Goal: Task Accomplishment & Management: Complete application form

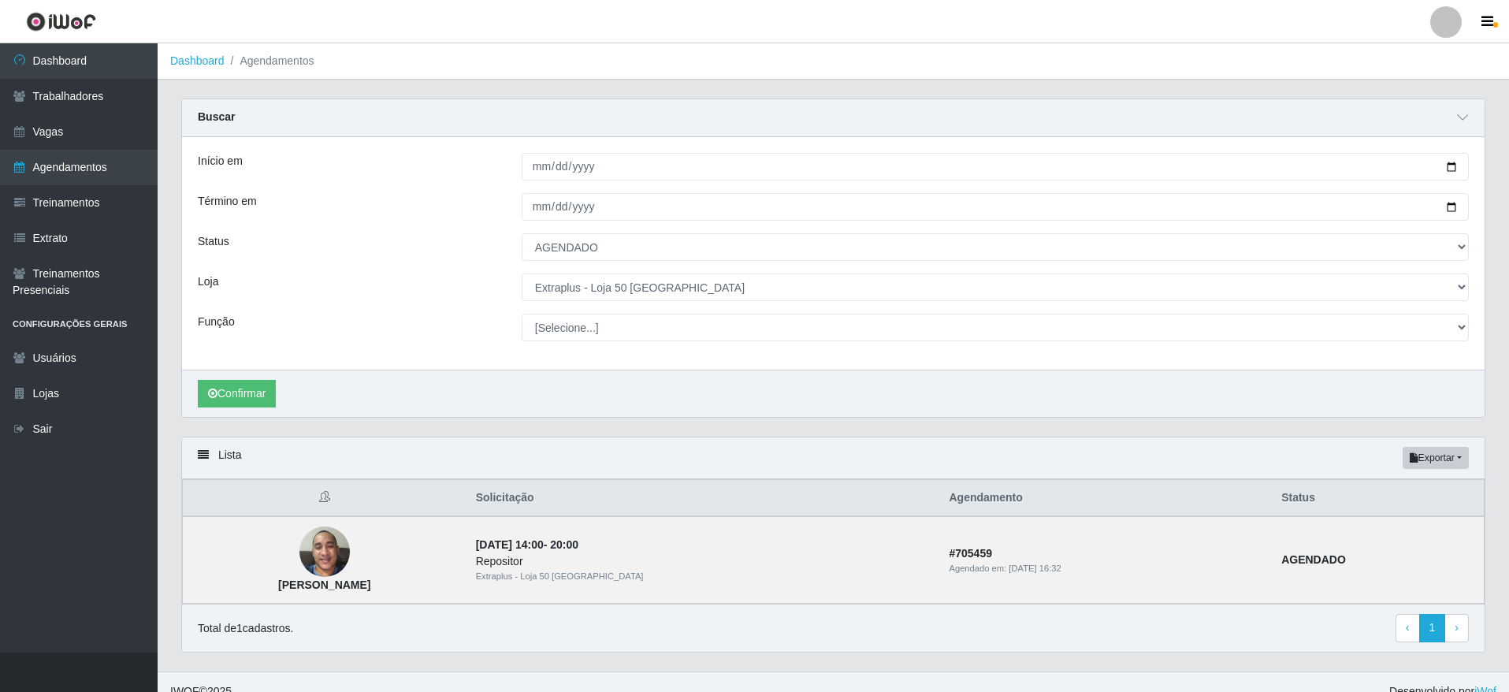
select select "AGENDADO"
select select "451"
click at [59, 107] on link "Trabalhadores" at bounding box center [79, 96] width 158 height 35
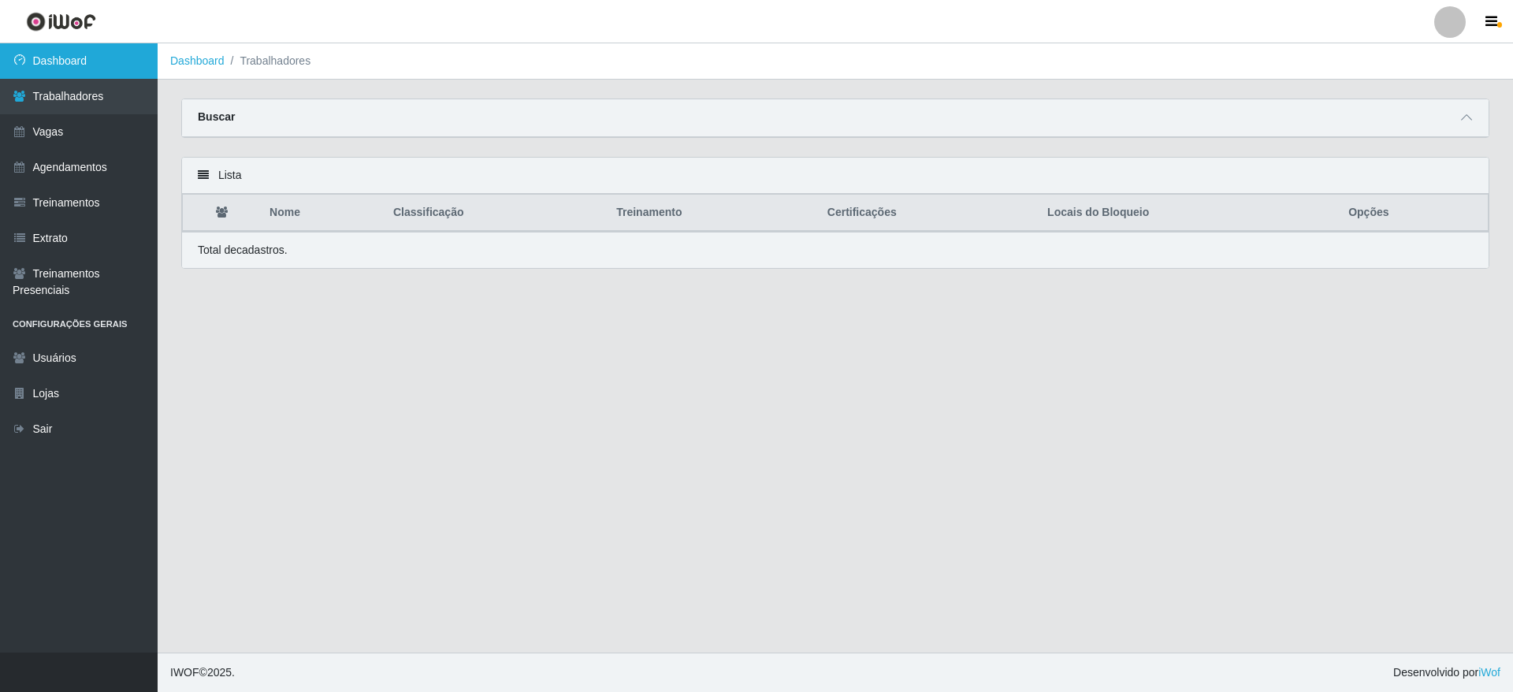
click at [61, 63] on link "Dashboard" at bounding box center [79, 60] width 158 height 35
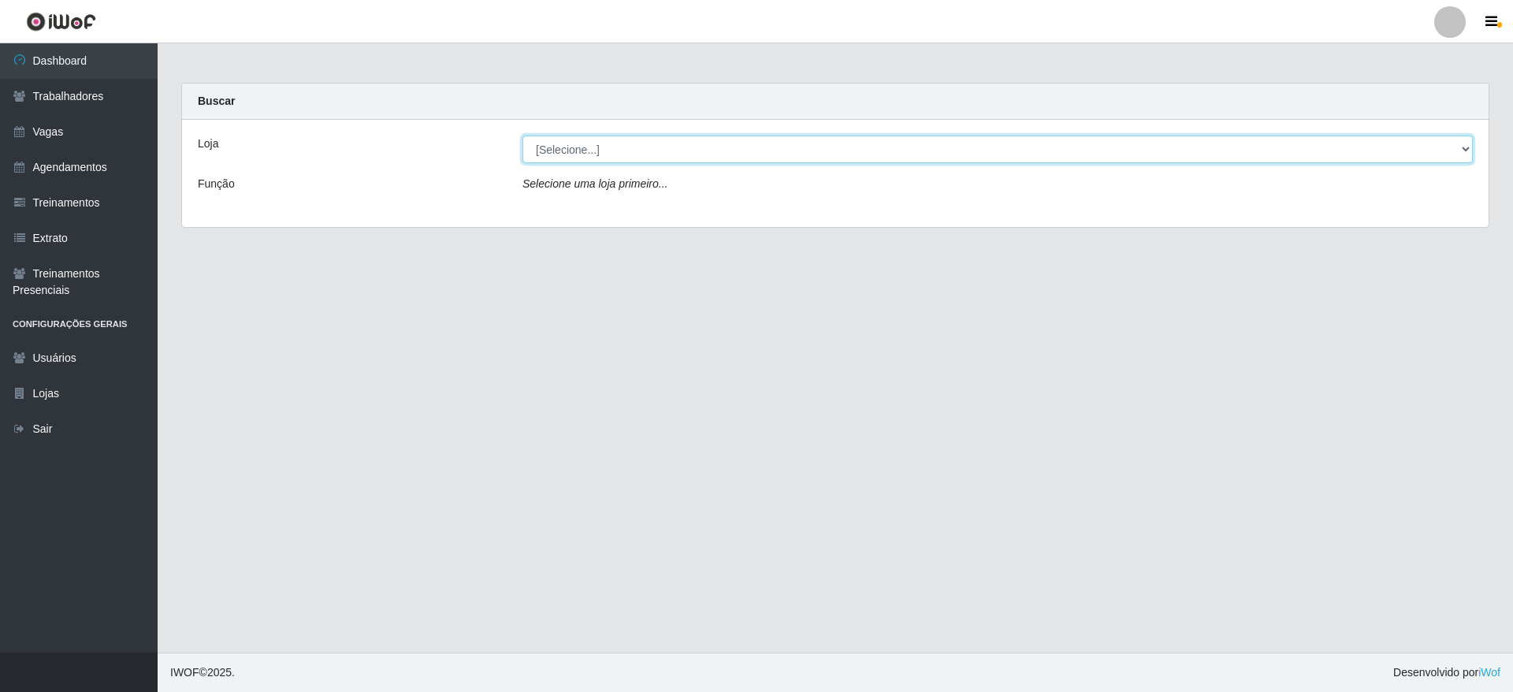
click at [596, 152] on select "[Selecione...] Atacado Vem - [GEOGRAPHIC_DATA] 30 Laranjeiras Velha Atacado Vem…" at bounding box center [997, 150] width 950 height 28
click at [679, 152] on select "[Selecione...] Atacado Vem - [GEOGRAPHIC_DATA] 30 Laranjeiras Velha Atacado Vem…" at bounding box center [997, 150] width 950 height 28
click at [522, 136] on select "[Selecione...] Atacado Vem - [GEOGRAPHIC_DATA] 30 Laranjeiras Velha Atacado Vem…" at bounding box center [997, 150] width 950 height 28
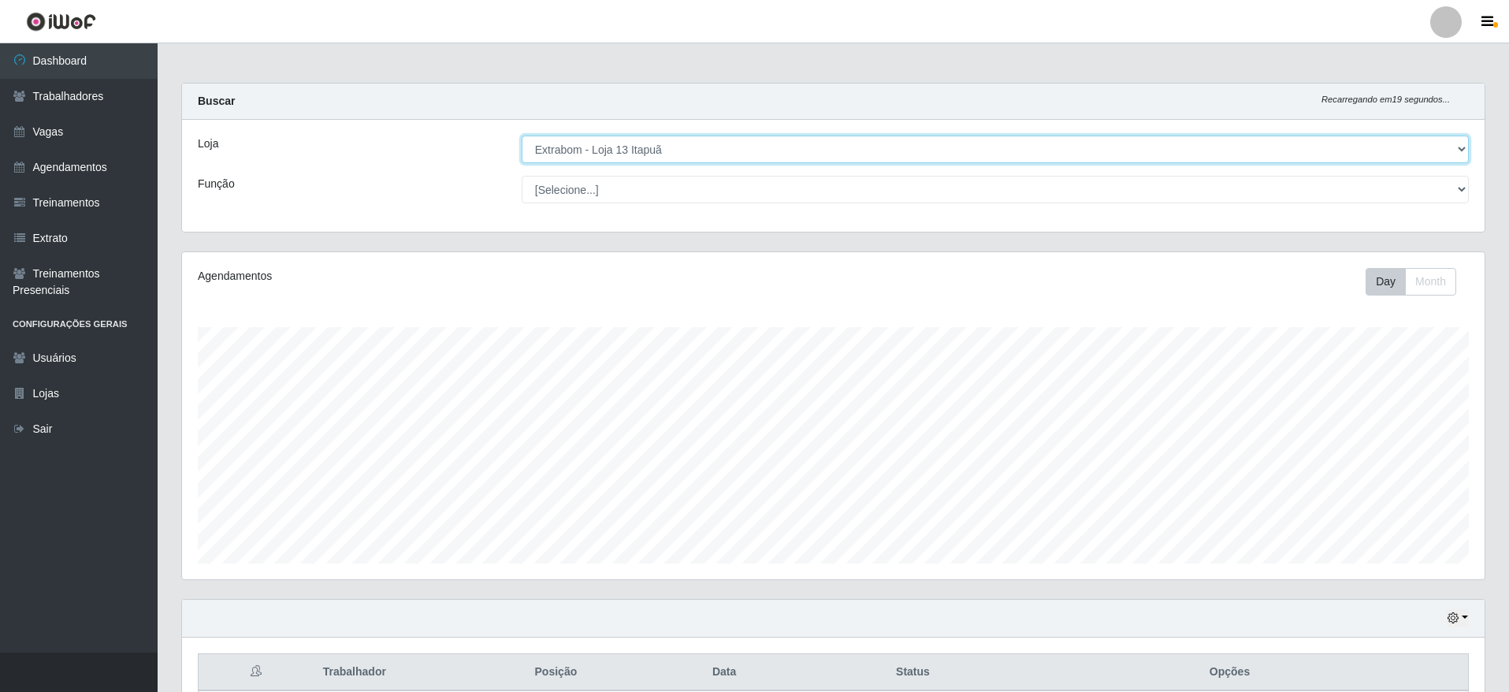
drag, startPoint x: 835, startPoint y: 147, endPoint x: 833, endPoint y: 157, distance: 9.7
click at [834, 149] on select "[Selecione...] Atacado Vem - [GEOGRAPHIC_DATA] 30 Laranjeiras Velha Atacado Vem…" at bounding box center [995, 150] width 947 height 28
select select "451"
click at [522, 136] on select "[Selecione...] Atacado Vem - [GEOGRAPHIC_DATA] 30 Laranjeiras Velha Atacado Vem…" at bounding box center [995, 150] width 947 height 28
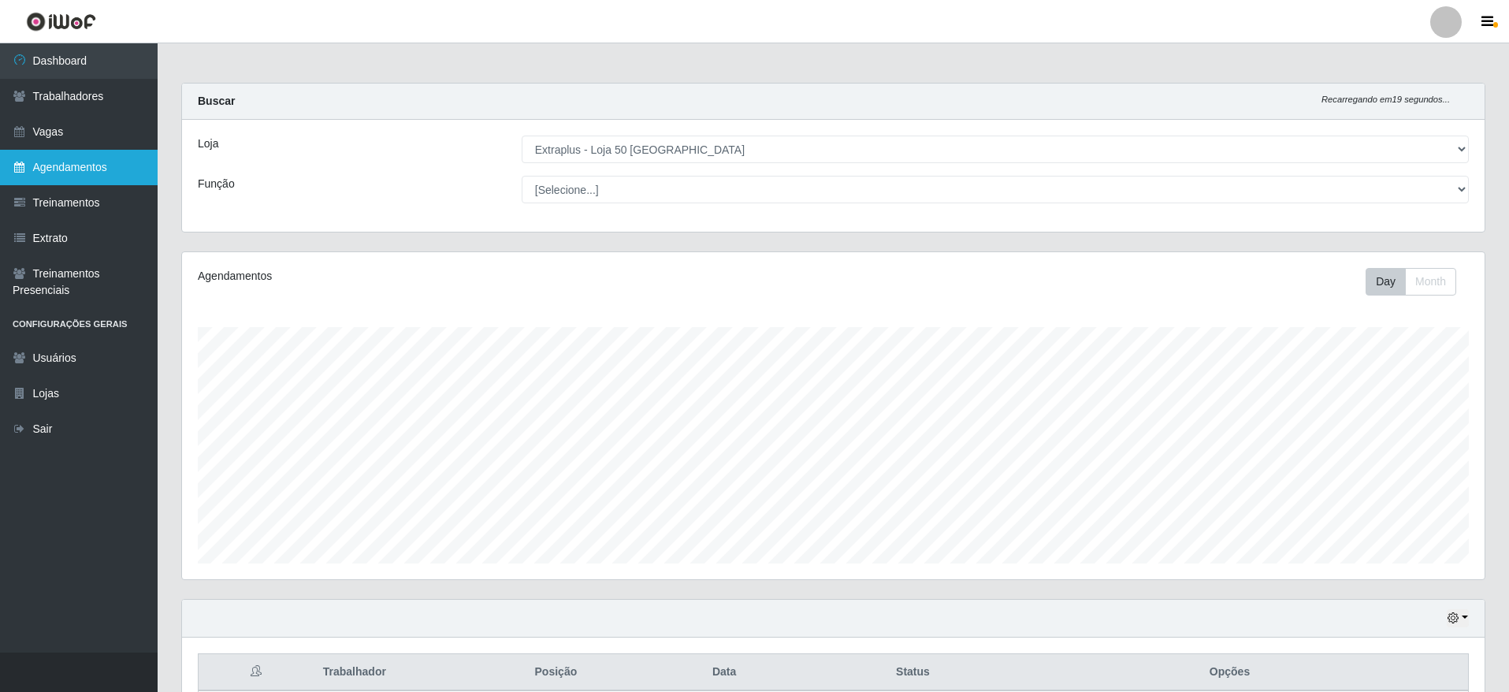
click at [84, 162] on link "Agendamentos" at bounding box center [79, 167] width 158 height 35
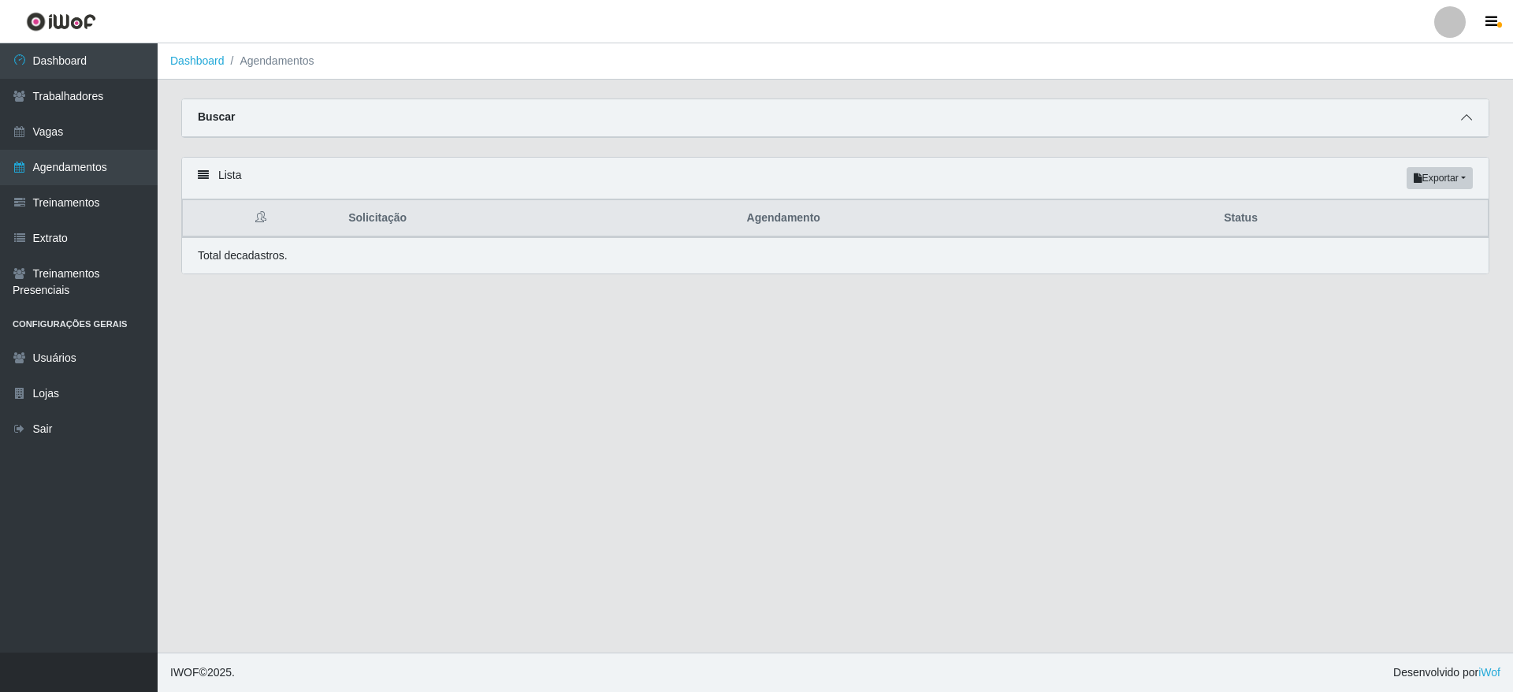
click at [1474, 119] on span at bounding box center [1466, 118] width 19 height 18
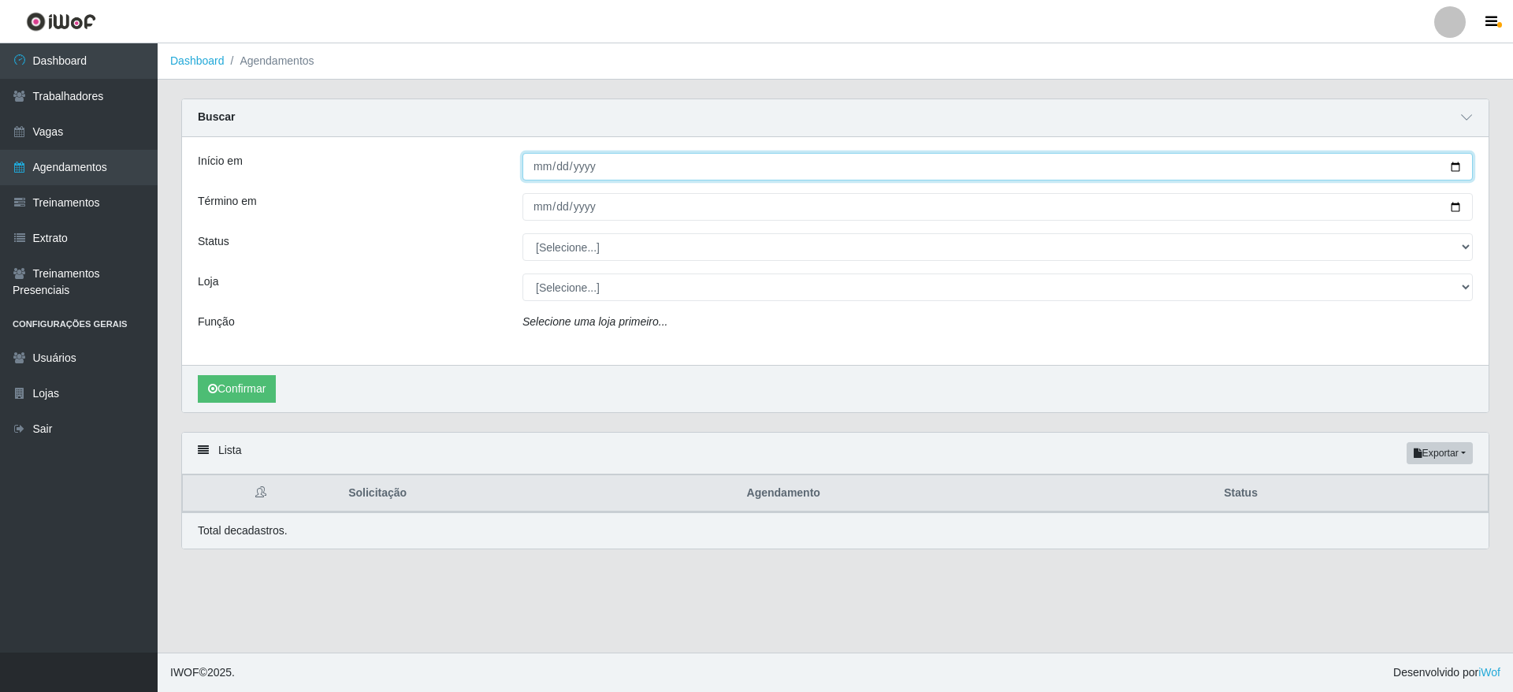
click at [1449, 163] on input "Início em" at bounding box center [997, 167] width 950 height 28
click at [1450, 165] on input "[DATE]" at bounding box center [997, 167] width 950 height 28
click at [1452, 172] on input "[DATE]" at bounding box center [997, 167] width 950 height 28
type input "[DATE]"
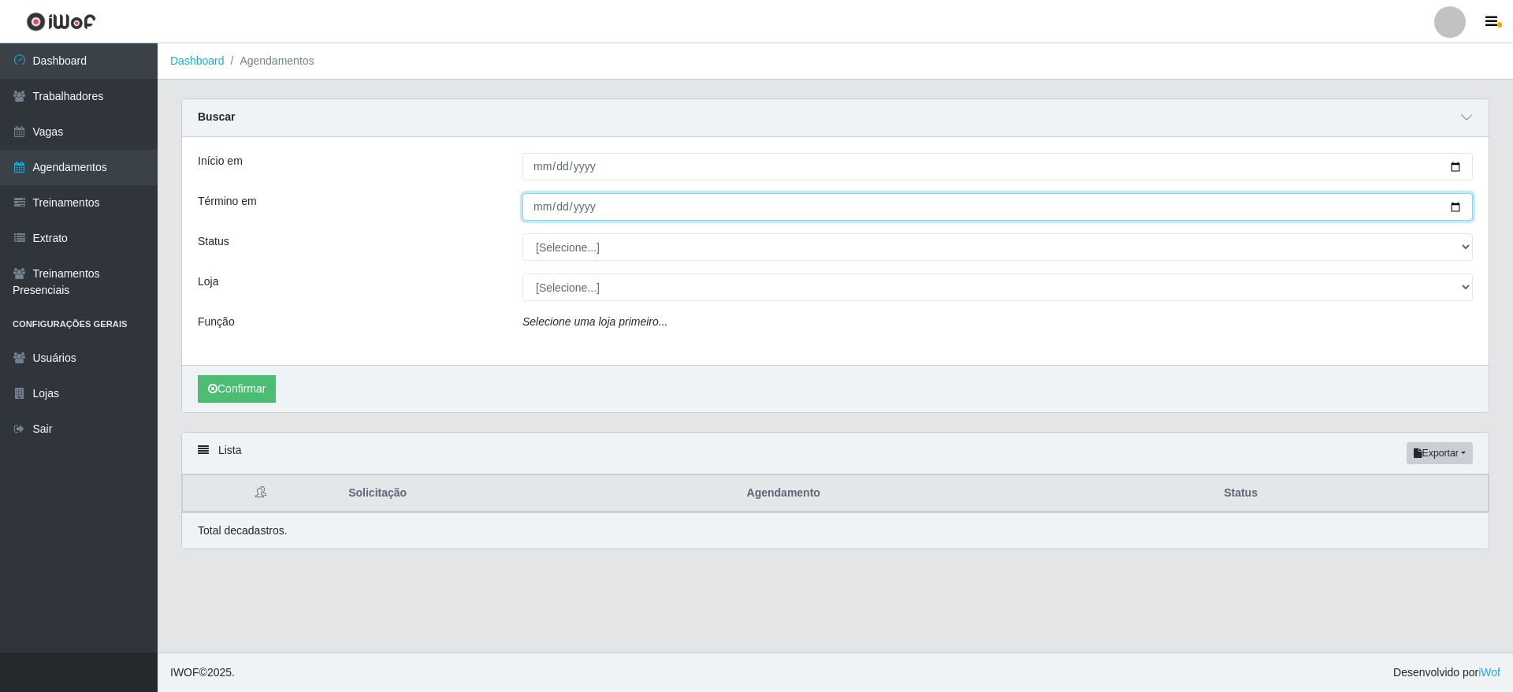
click at [1456, 204] on input "Término em" at bounding box center [997, 207] width 950 height 28
type input "[DATE]"
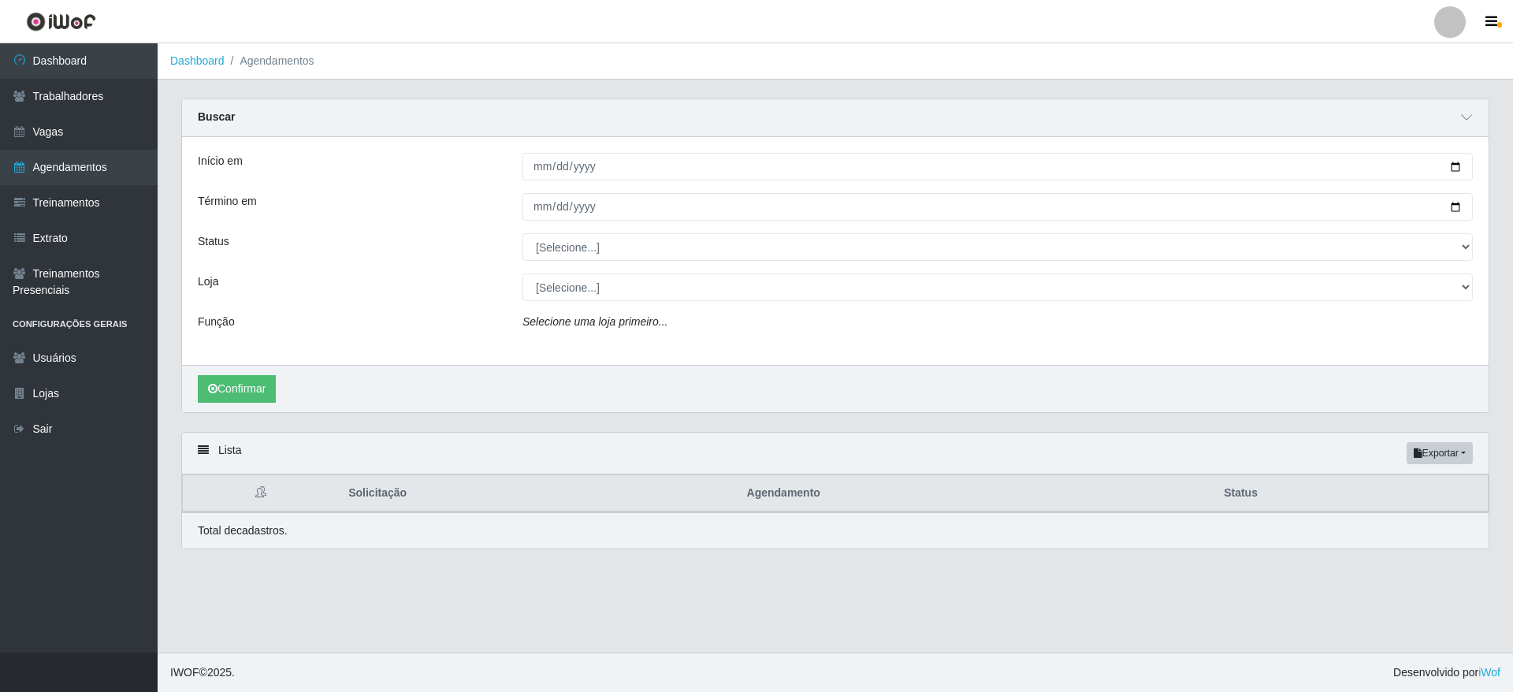
click at [566, 232] on div "Início em [DATE] Término em [DATE] Status [Selecione...] AGENDADO AGUARDANDO LI…" at bounding box center [835, 251] width 1307 height 228
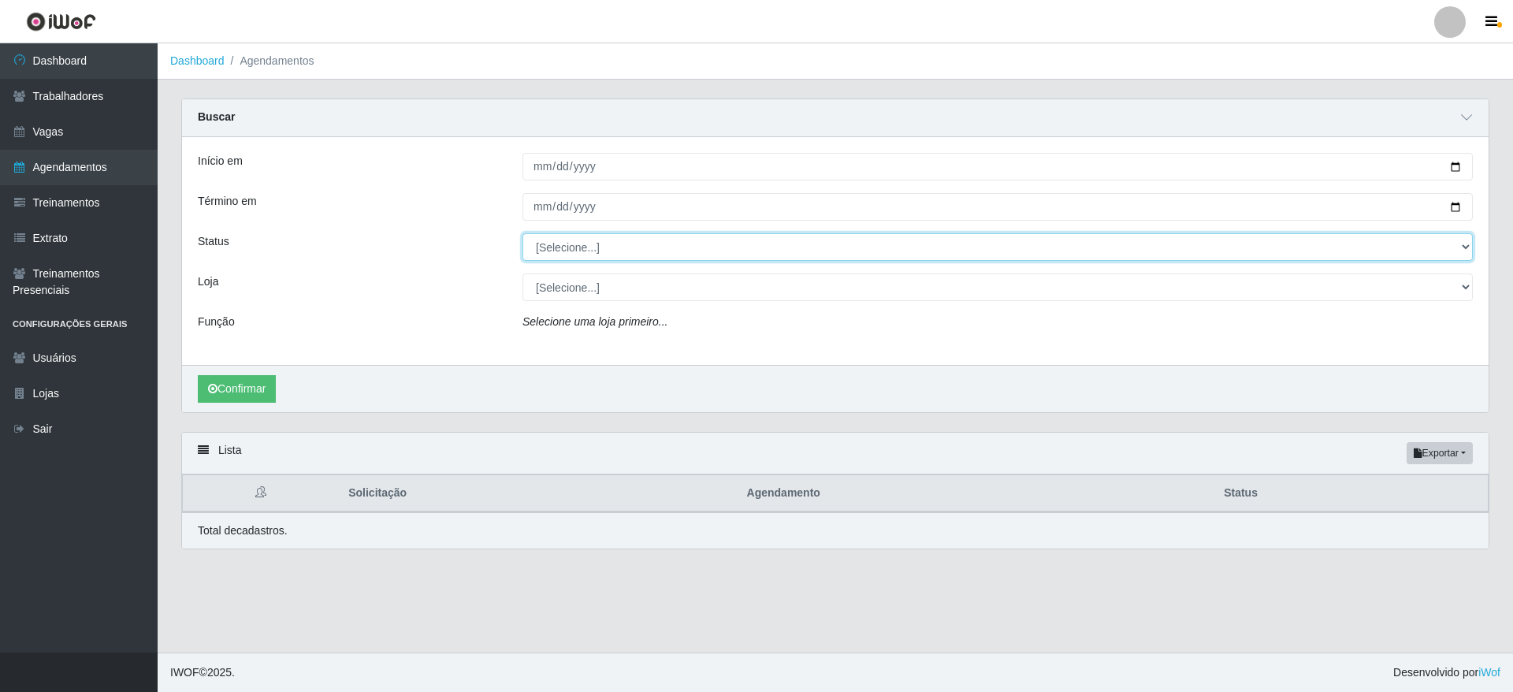
click at [563, 245] on select "[Selecione...] AGENDADO AGUARDANDO LIBERAR EM ANDAMENTO EM REVISÃO FINALIZADO C…" at bounding box center [997, 247] width 950 height 28
select select "AGENDADO"
click at [522, 234] on select "[Selecione...] AGENDADO AGUARDANDO LIBERAR EM ANDAMENTO EM REVISÃO FINALIZADO C…" at bounding box center [997, 247] width 950 height 28
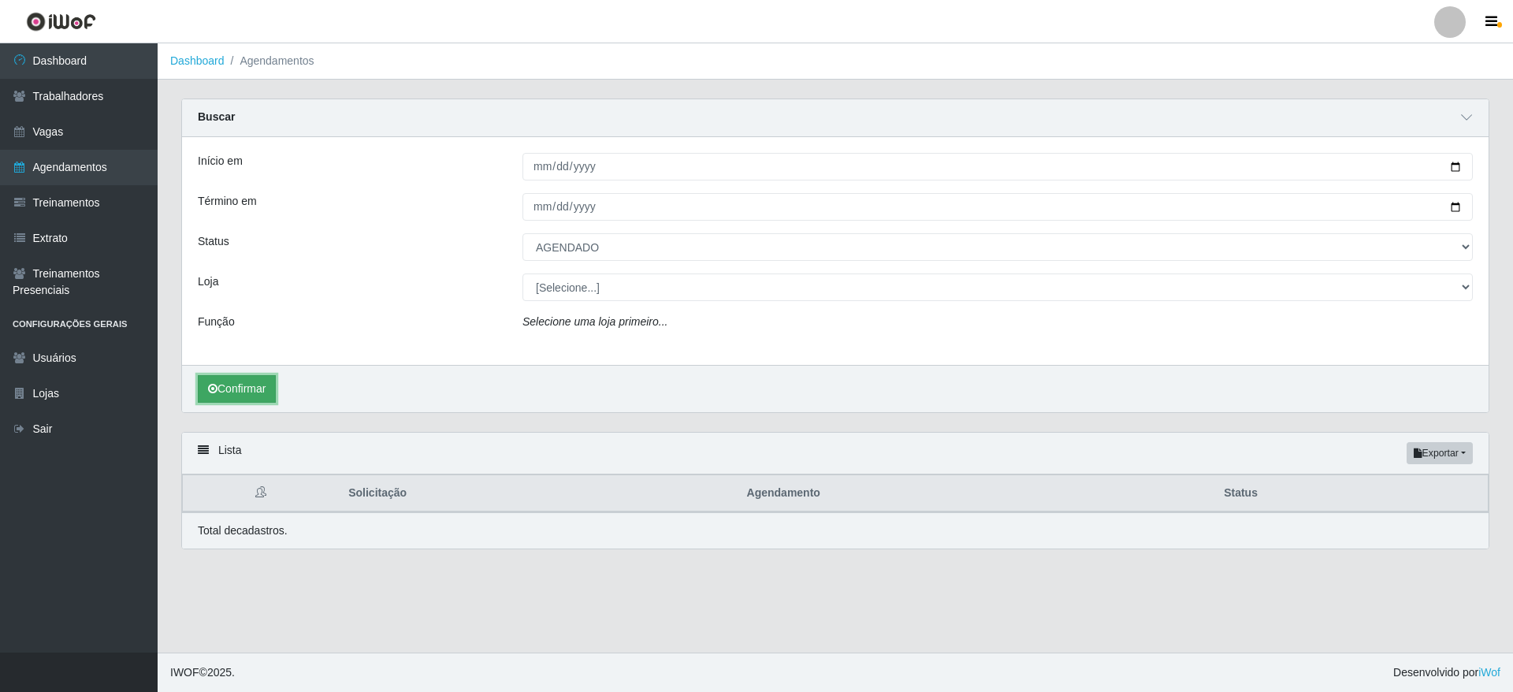
click at [265, 396] on button "Confirmar" at bounding box center [237, 389] width 78 height 28
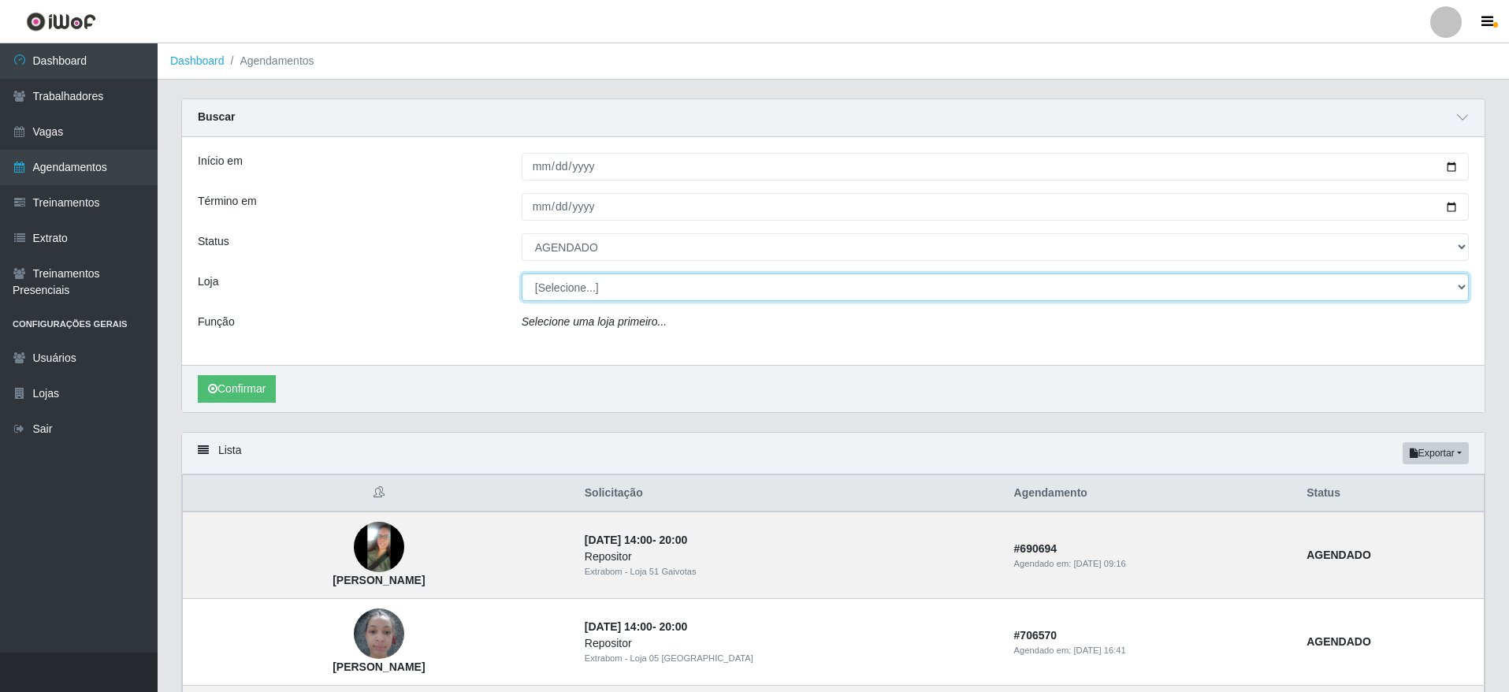
click at [668, 289] on select "[Selecione...] Atacado Vem - [GEOGRAPHIC_DATA] 30 Laranjeiras Velha Atacado Vem…" at bounding box center [995, 287] width 947 height 28
click at [522, 274] on select "[Selecione...] Atacado Vem - [GEOGRAPHIC_DATA] 30 Laranjeiras Velha Atacado Vem…" at bounding box center [995, 287] width 947 height 28
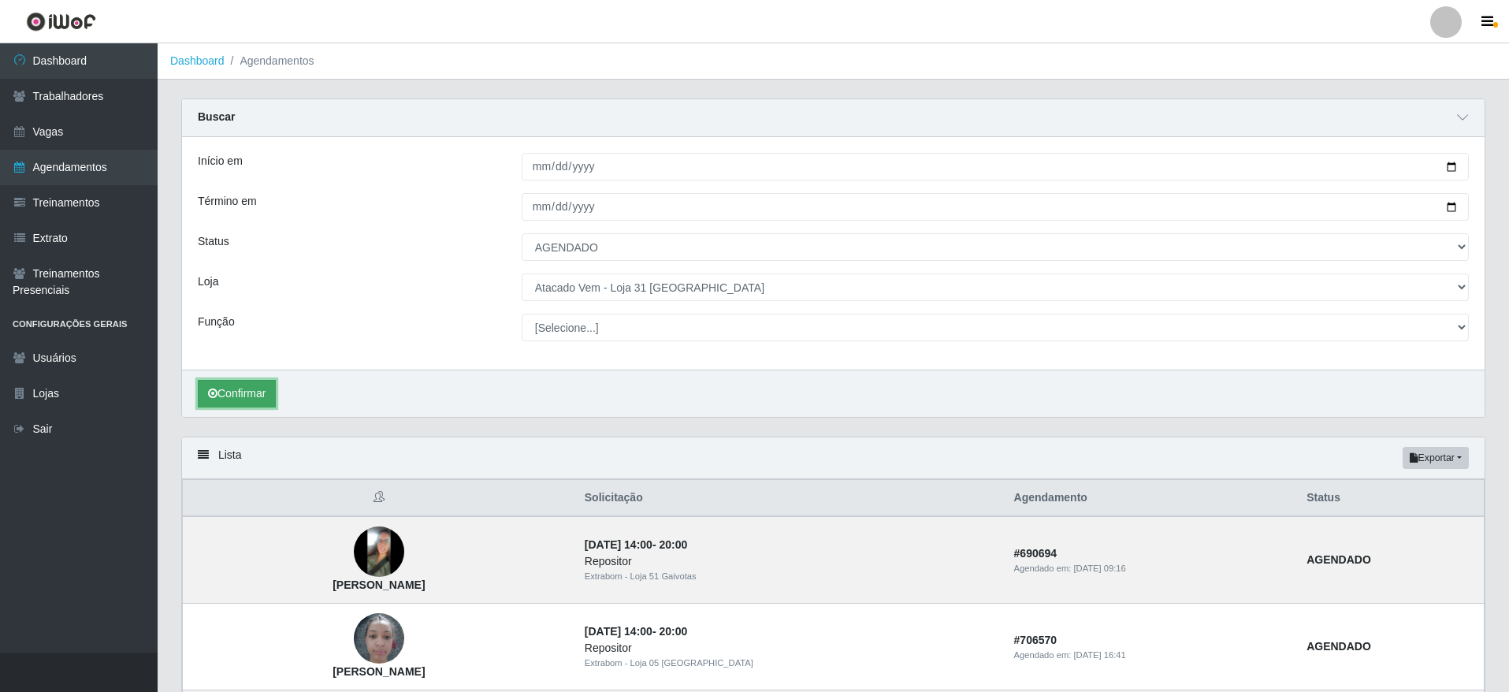
click at [240, 396] on button "Confirmar" at bounding box center [237, 394] width 78 height 28
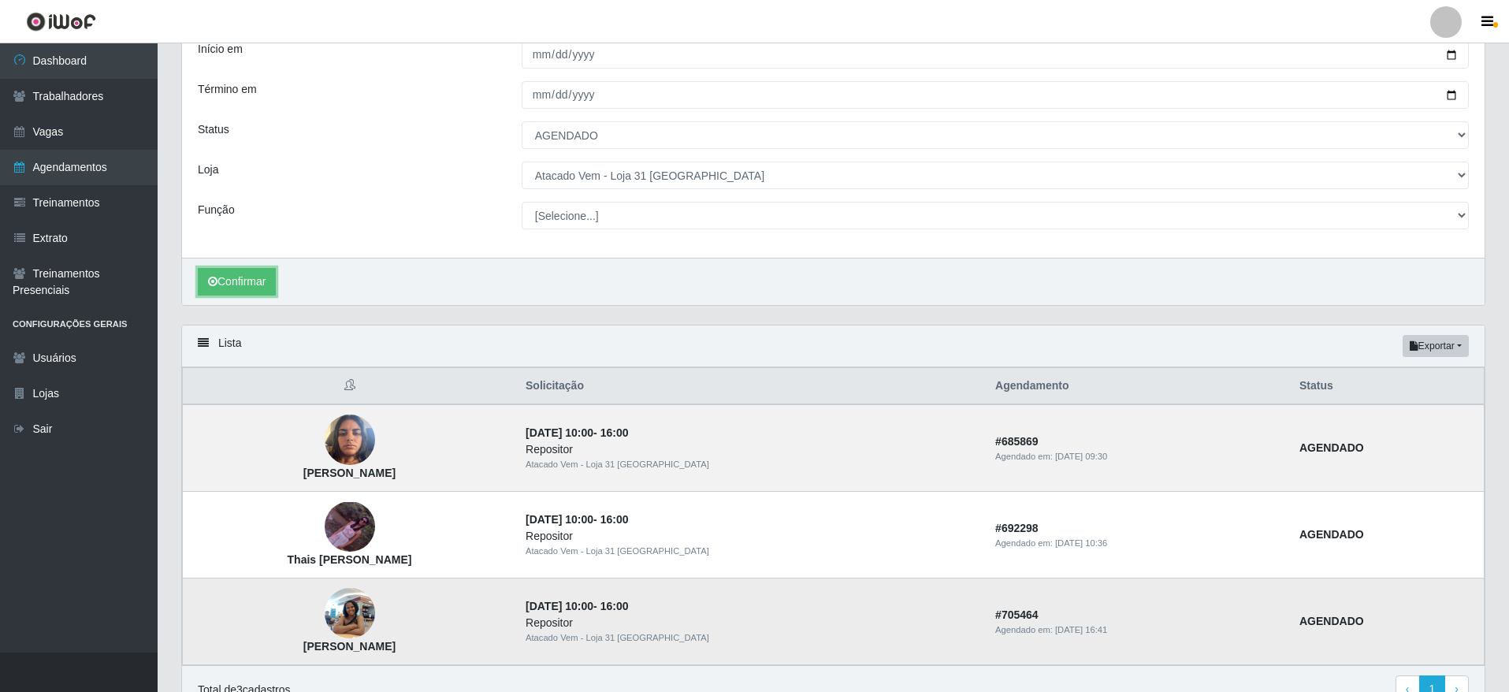
scroll to position [193, 0]
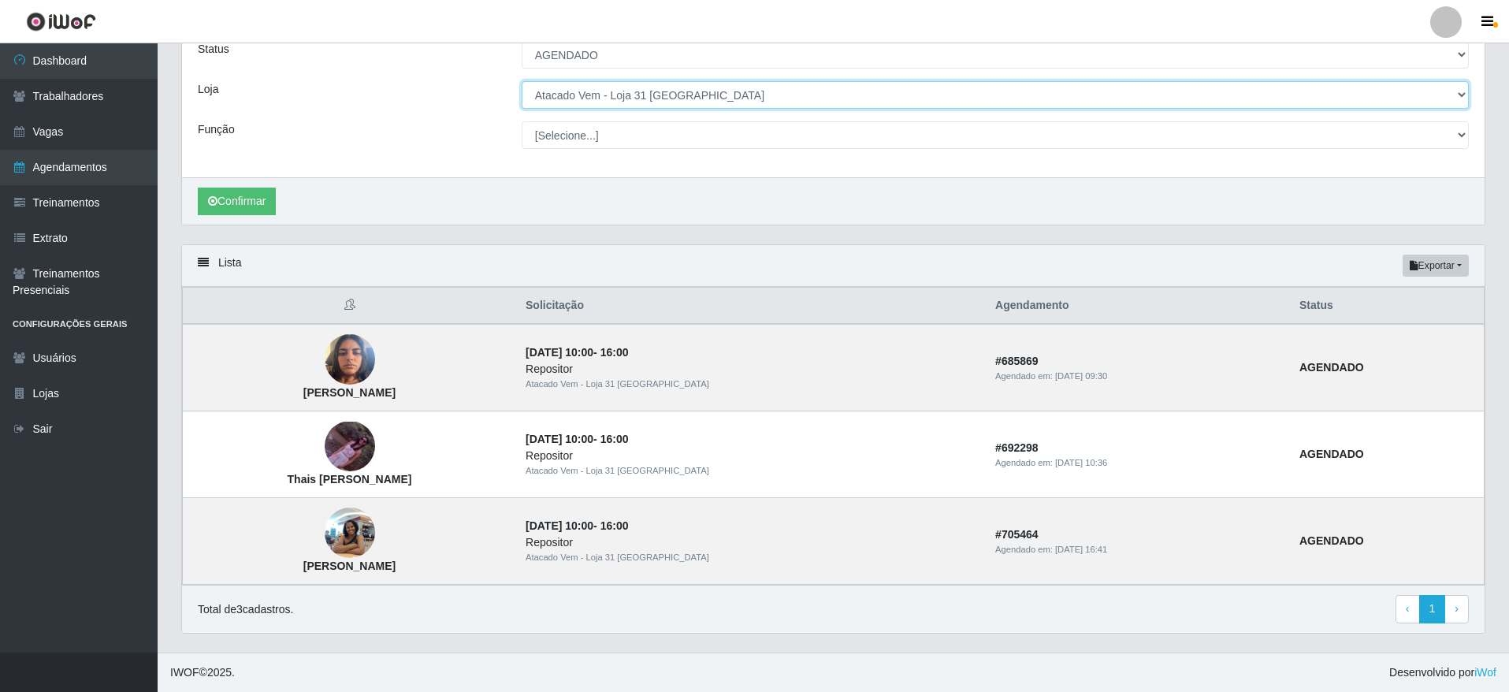
click at [739, 99] on select "[Selecione...] Atacado Vem - [GEOGRAPHIC_DATA] 30 Laranjeiras Velha Atacado Vem…" at bounding box center [995, 95] width 947 height 28
click at [522, 86] on select "[Selecione...] Atacado Vem - [GEOGRAPHIC_DATA] 30 Laranjeiras Velha Atacado Vem…" at bounding box center [995, 95] width 947 height 28
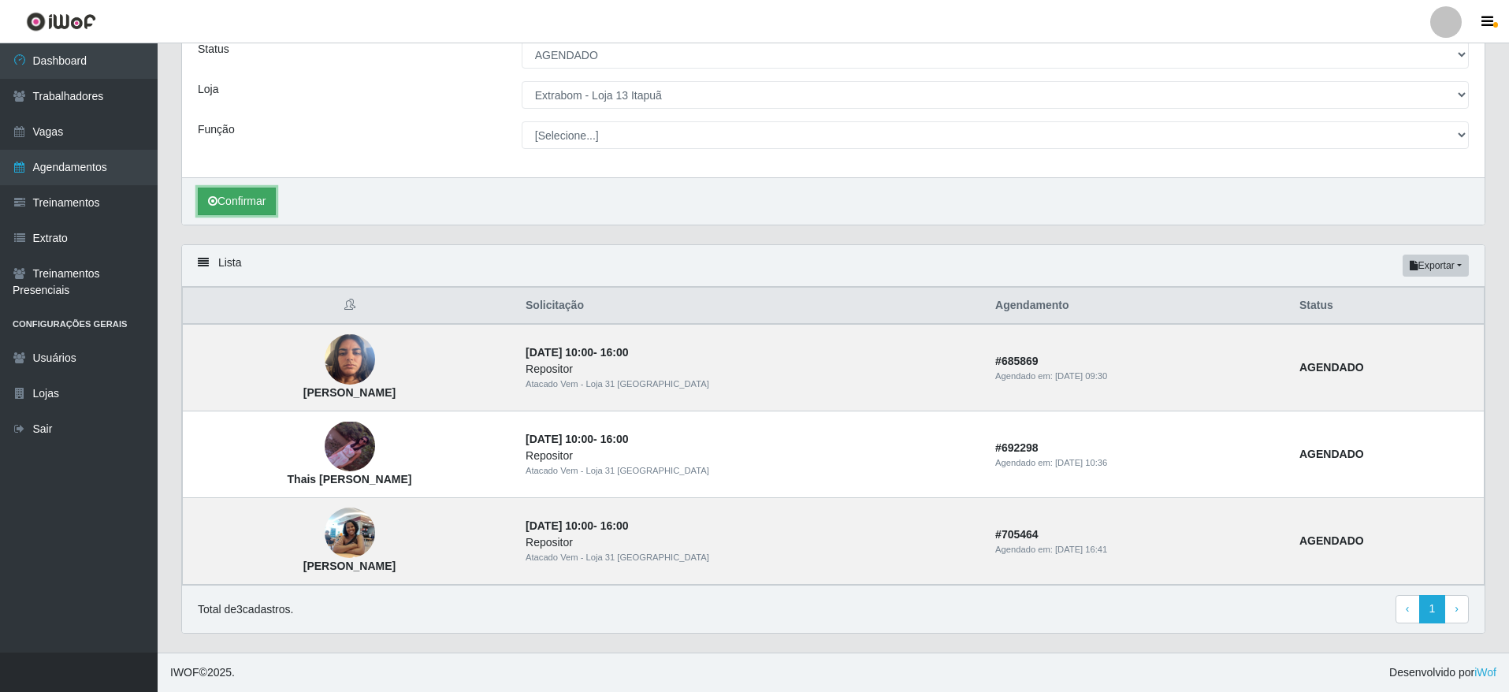
click at [258, 203] on button "Confirmar" at bounding box center [237, 202] width 78 height 28
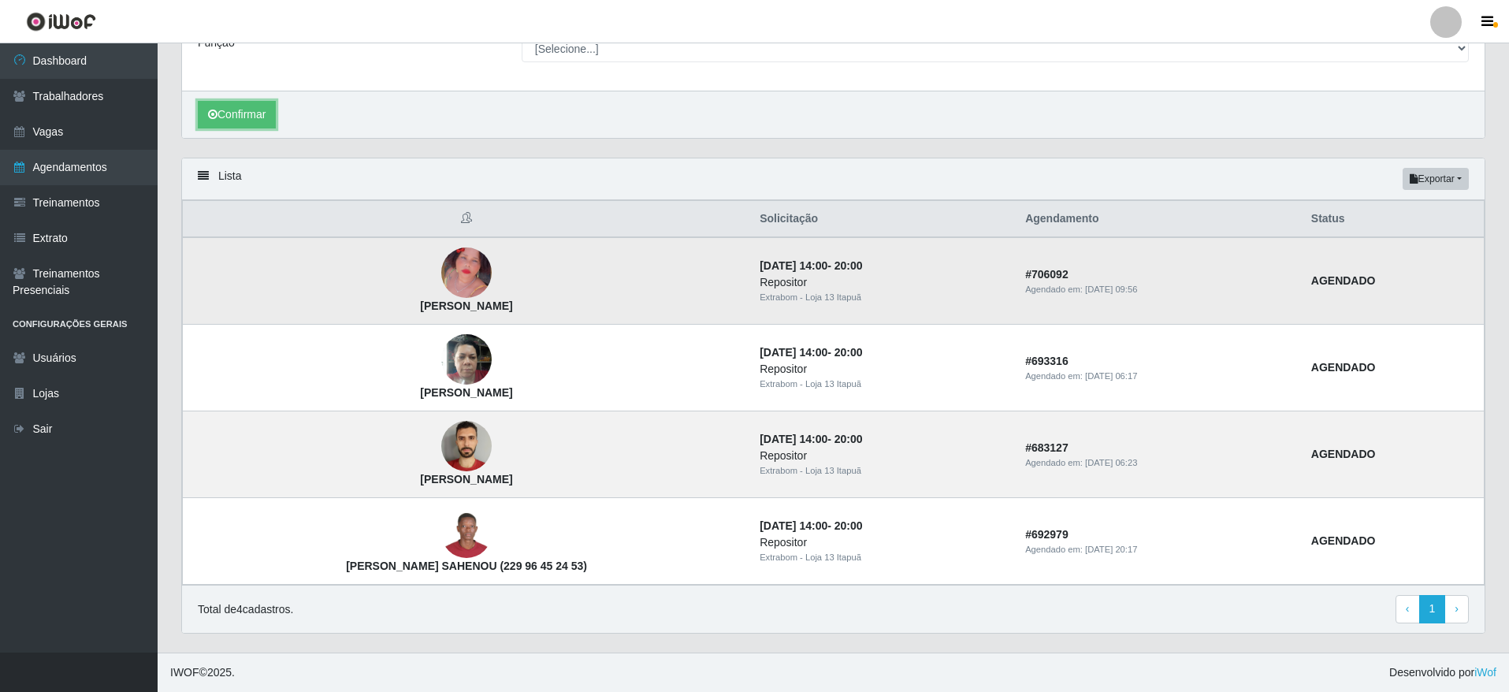
scroll to position [43, 0]
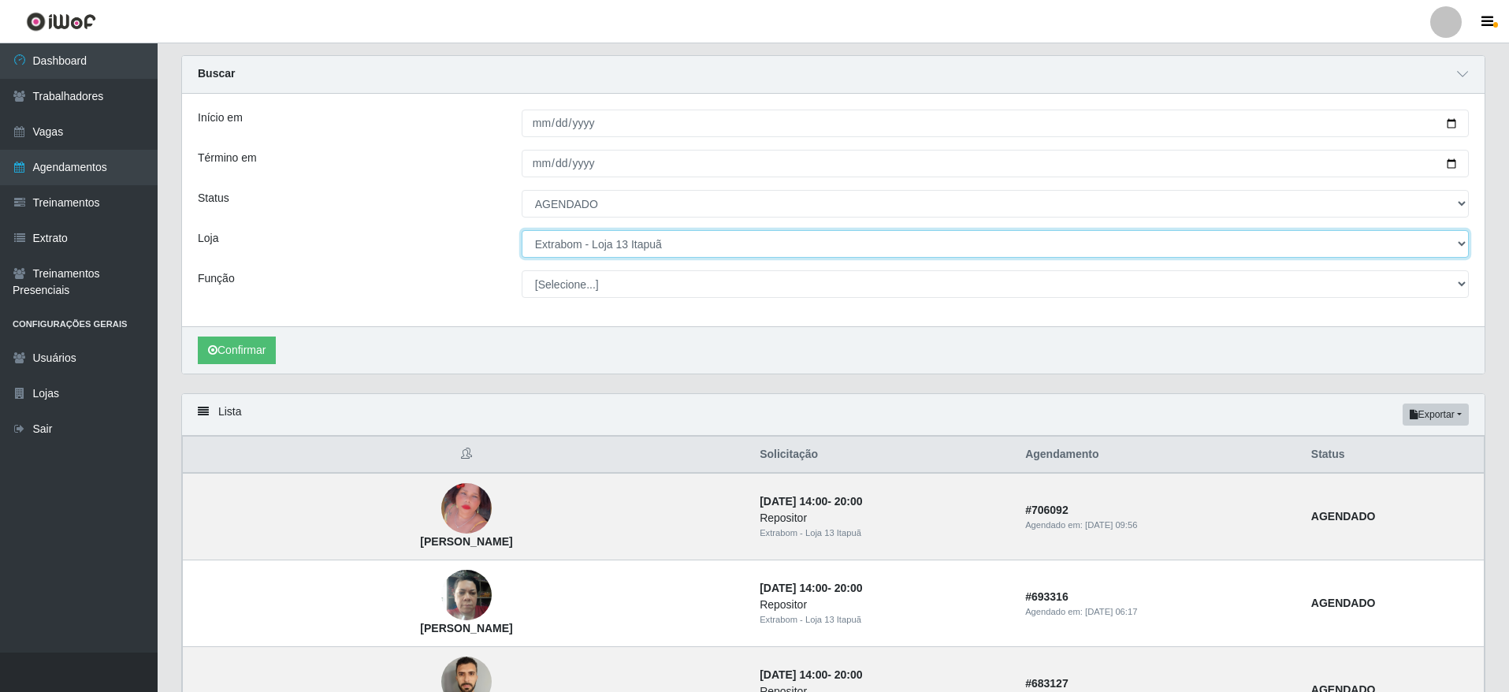
click at [723, 246] on select "[Selecione...] Atacado Vem - [GEOGRAPHIC_DATA] 30 Laranjeiras Velha Atacado Vem…" at bounding box center [995, 244] width 947 height 28
click at [522, 231] on select "[Selecione...] Atacado Vem - [GEOGRAPHIC_DATA] 30 Laranjeiras Velha Atacado Vem…" at bounding box center [995, 244] width 947 height 28
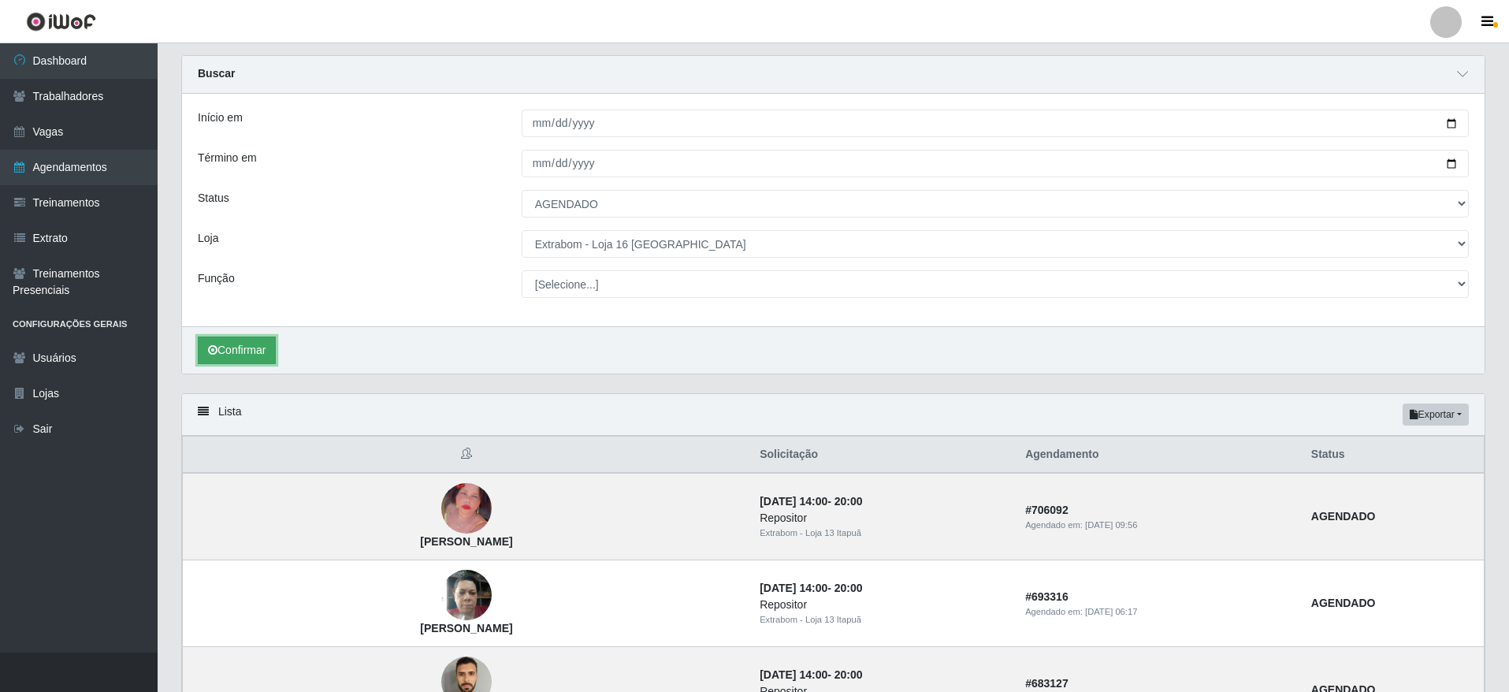
click at [276, 358] on button "Confirmar" at bounding box center [237, 351] width 78 height 28
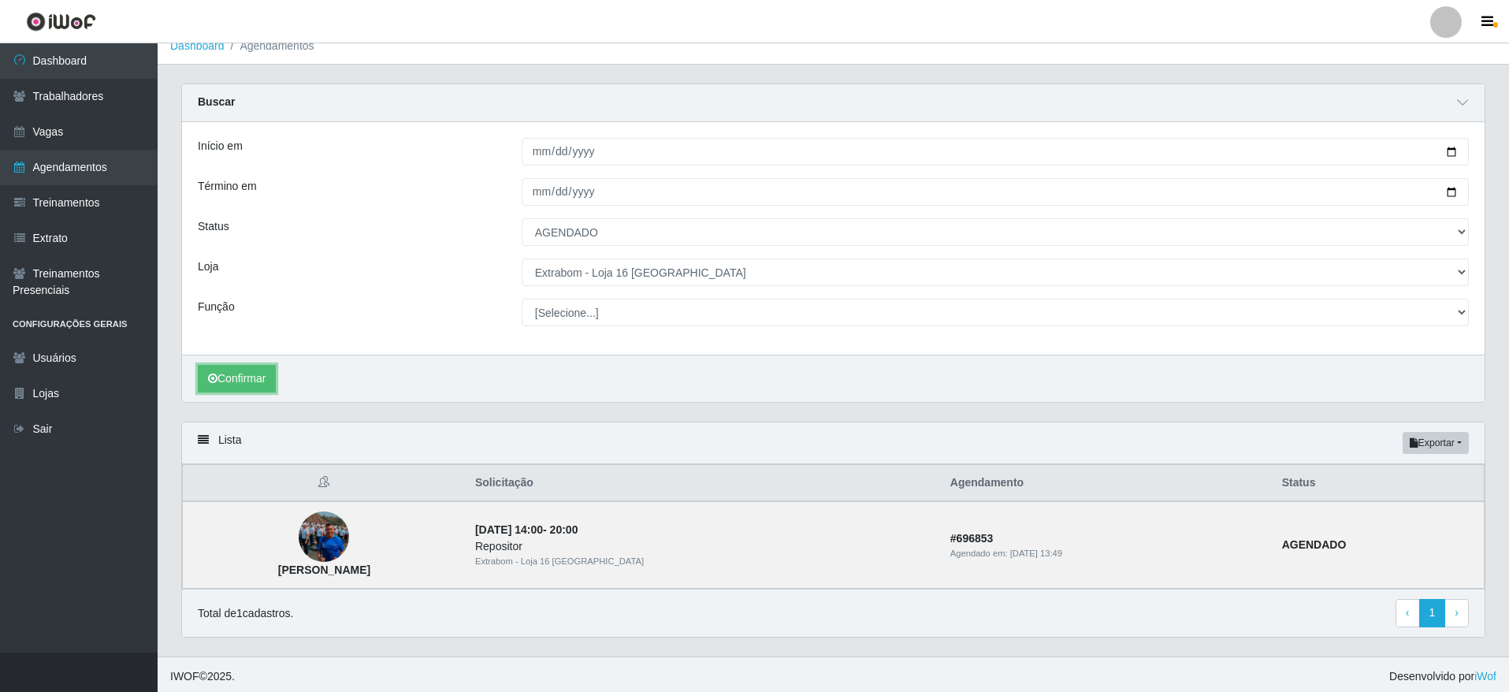
scroll to position [20, 0]
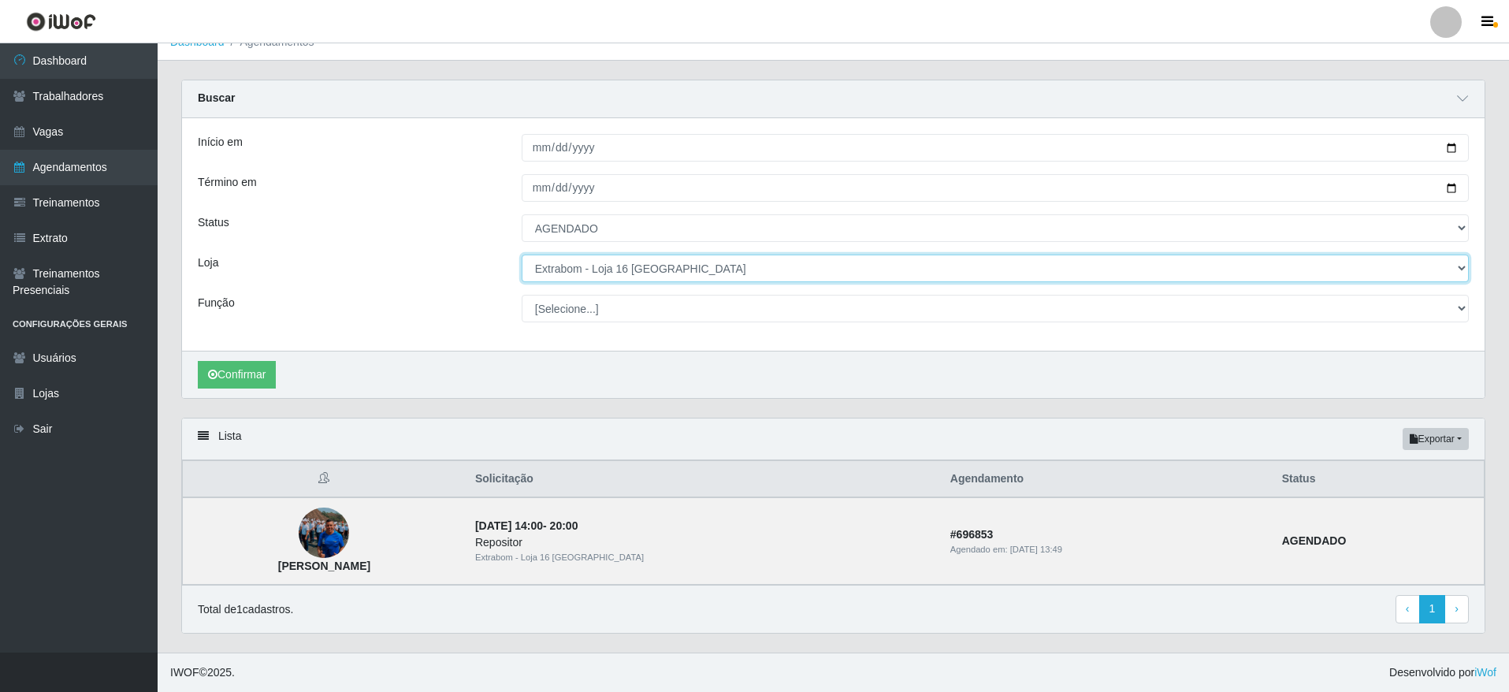
click at [611, 264] on select "[Selecione...] Atacado Vem - [GEOGRAPHIC_DATA] 30 Laranjeiras Velha Atacado Vem…" at bounding box center [995, 269] width 947 height 28
click at [522, 259] on select "[Selecione...] Atacado Vem - [GEOGRAPHIC_DATA] 30 Laranjeiras Velha Atacado Vem…" at bounding box center [995, 269] width 947 height 28
click at [254, 366] on button "Confirmar" at bounding box center [237, 375] width 78 height 28
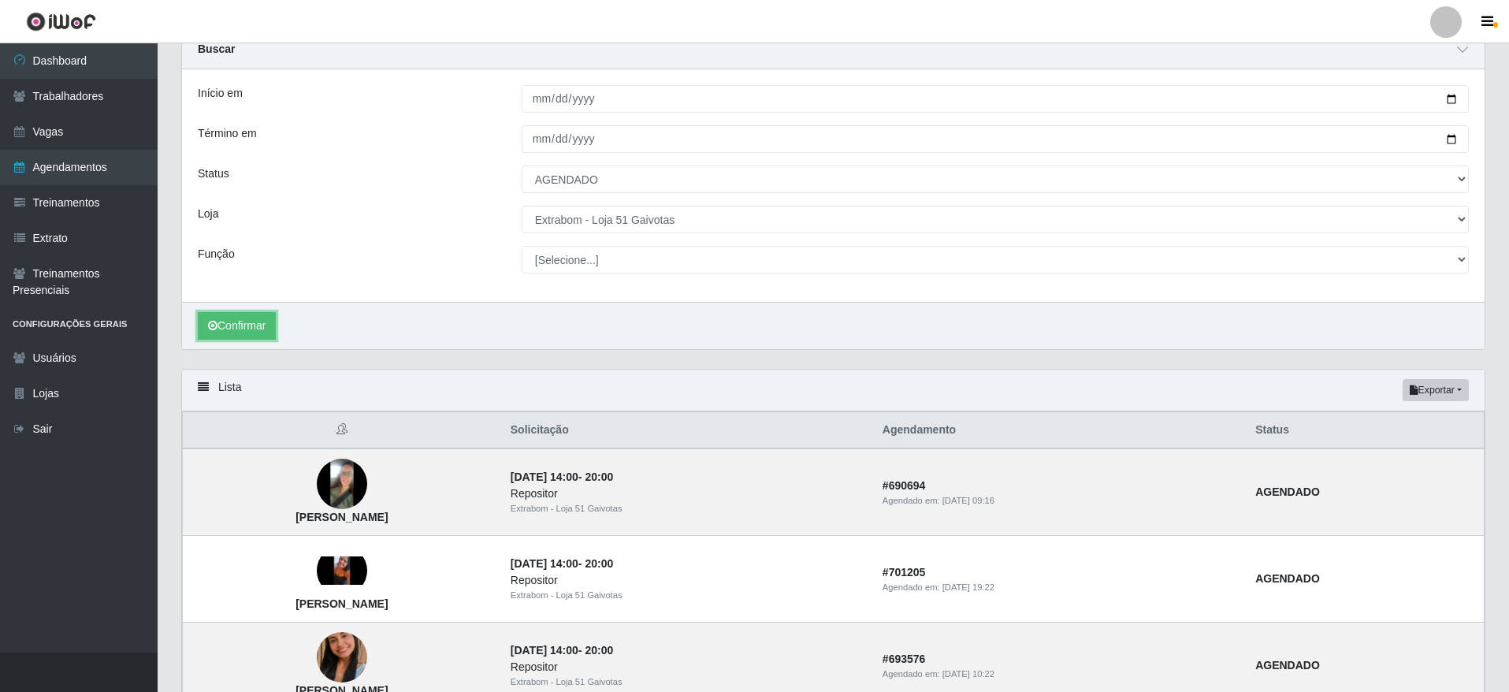
scroll to position [12, 0]
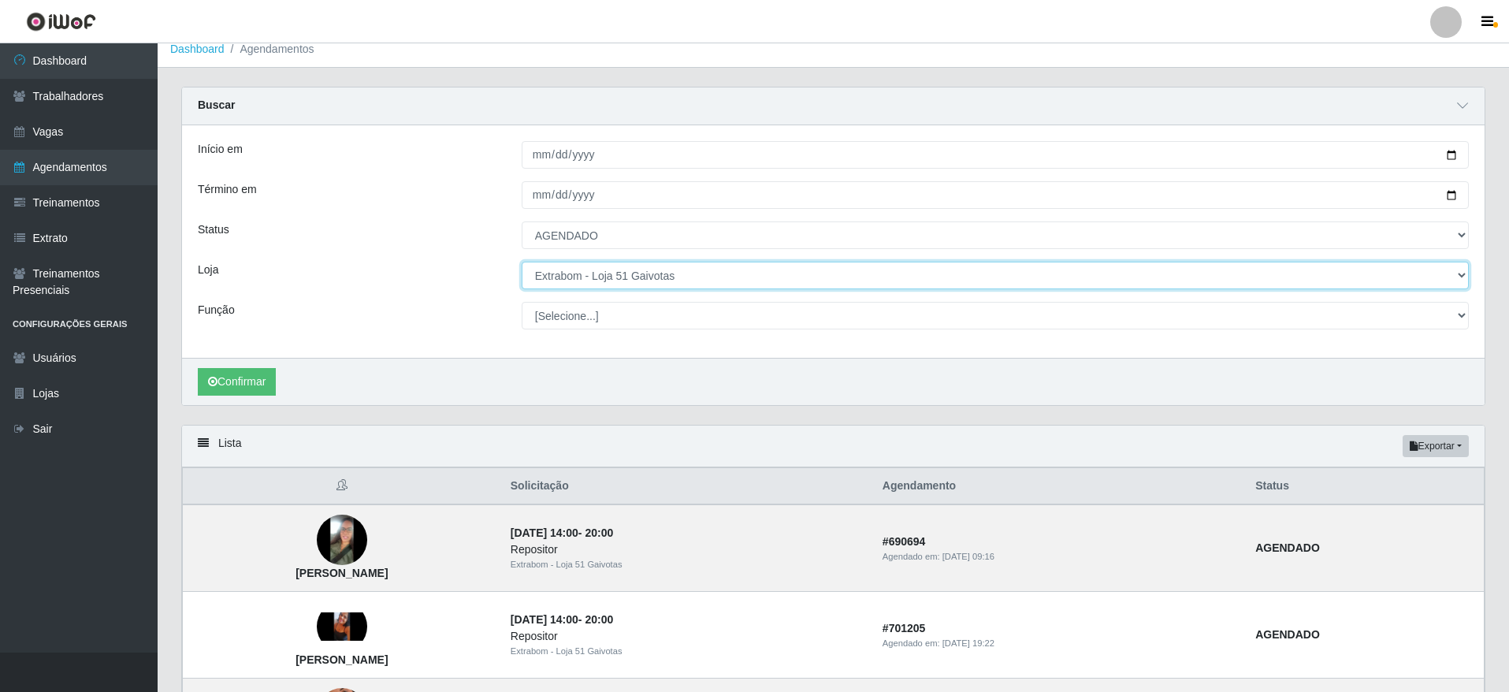
click at [778, 287] on select "[Selecione...] Atacado Vem - [GEOGRAPHIC_DATA] 30 Laranjeiras Velha Atacado Vem…" at bounding box center [995, 276] width 947 height 28
click at [522, 262] on select "[Selecione...] Atacado Vem - [GEOGRAPHIC_DATA] 30 Laranjeiras Velha Atacado Vem…" at bounding box center [995, 276] width 947 height 28
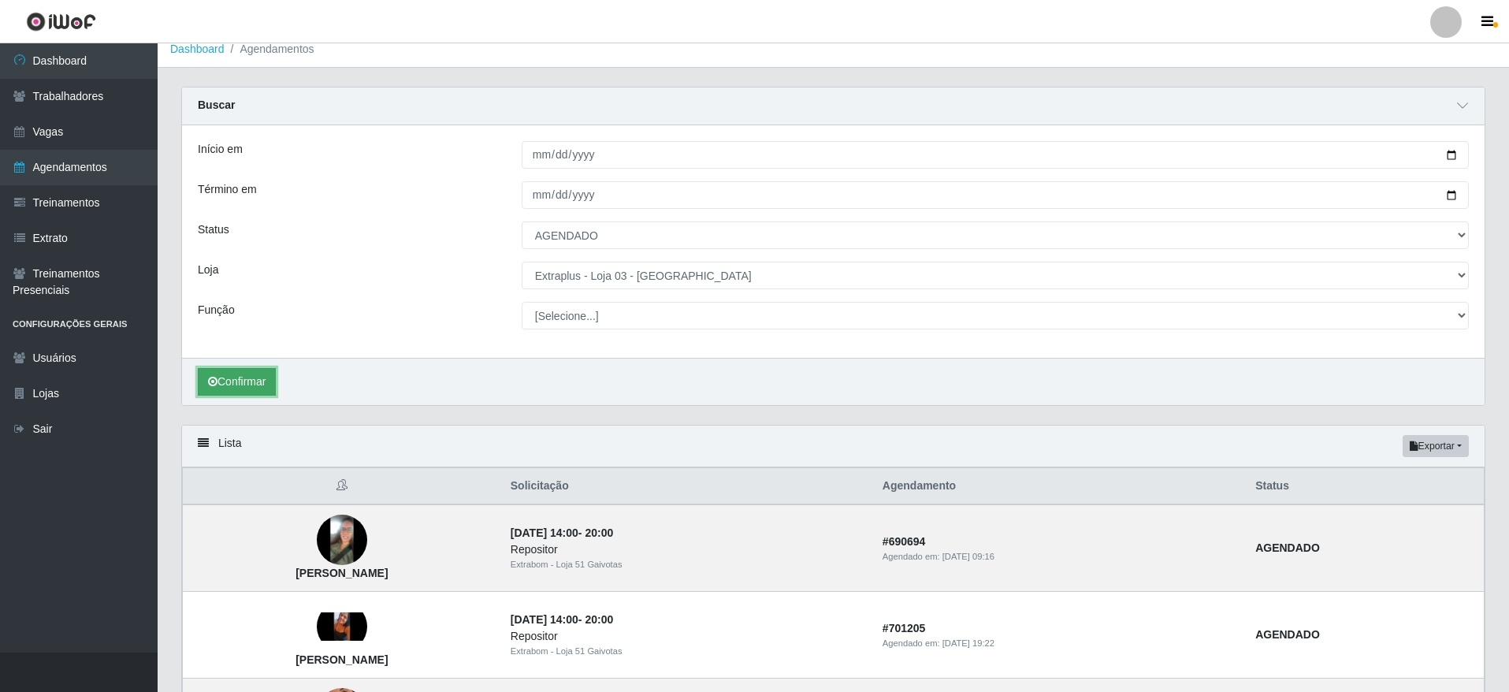
click at [236, 370] on button "Confirmar" at bounding box center [237, 382] width 78 height 28
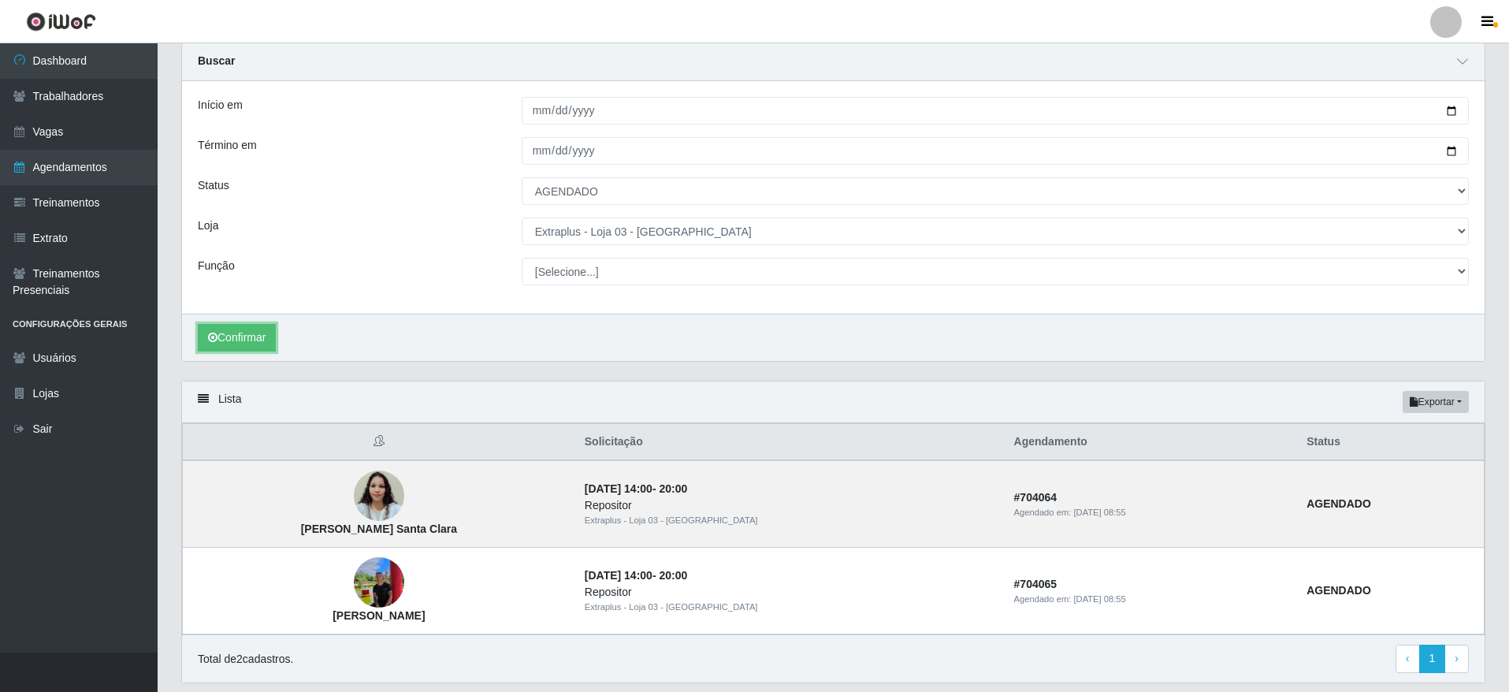
scroll to position [106, 0]
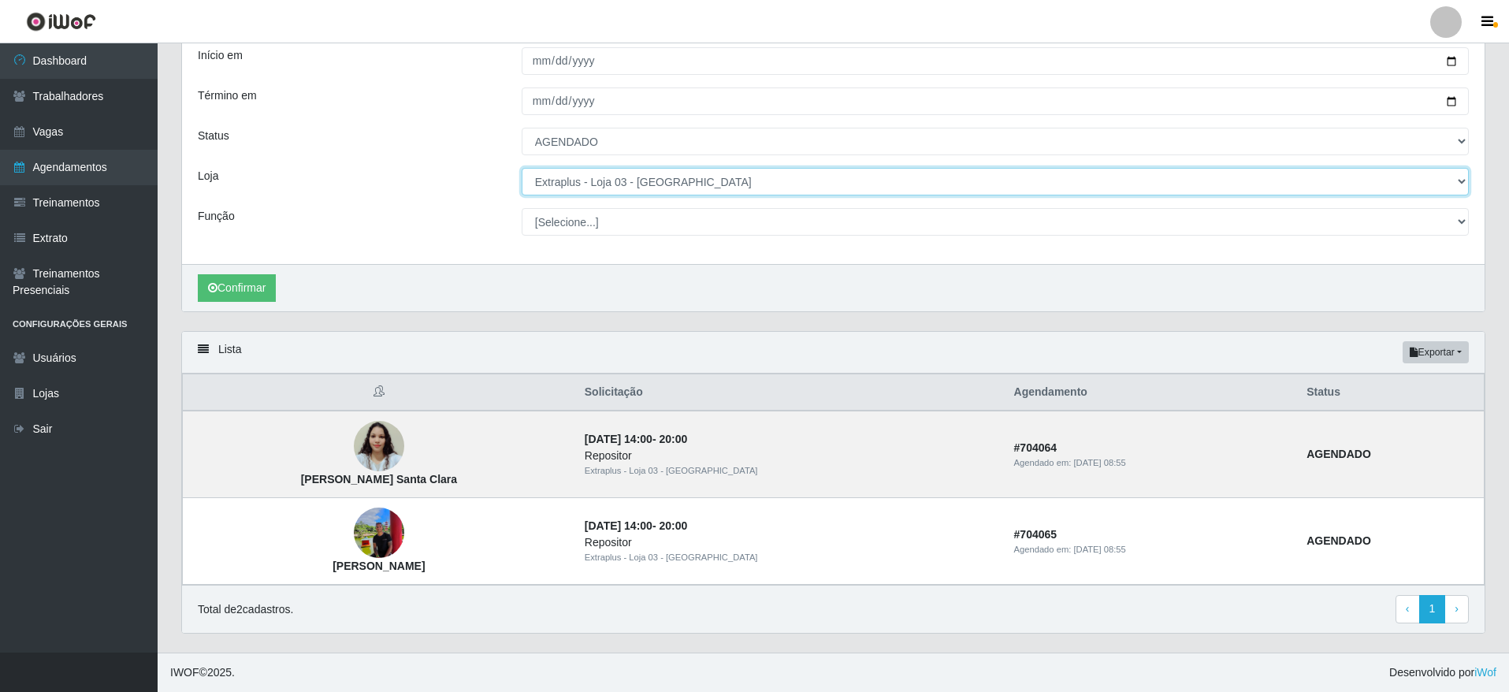
click at [902, 180] on select "[Selecione...] Atacado Vem - [GEOGRAPHIC_DATA] 30 Laranjeiras Velha Atacado Vem…" at bounding box center [995, 182] width 947 height 28
select select "451"
click at [522, 173] on select "[Selecione...] Atacado Vem - [GEOGRAPHIC_DATA] 30 Laranjeiras Velha Atacado Vem…" at bounding box center [995, 182] width 947 height 28
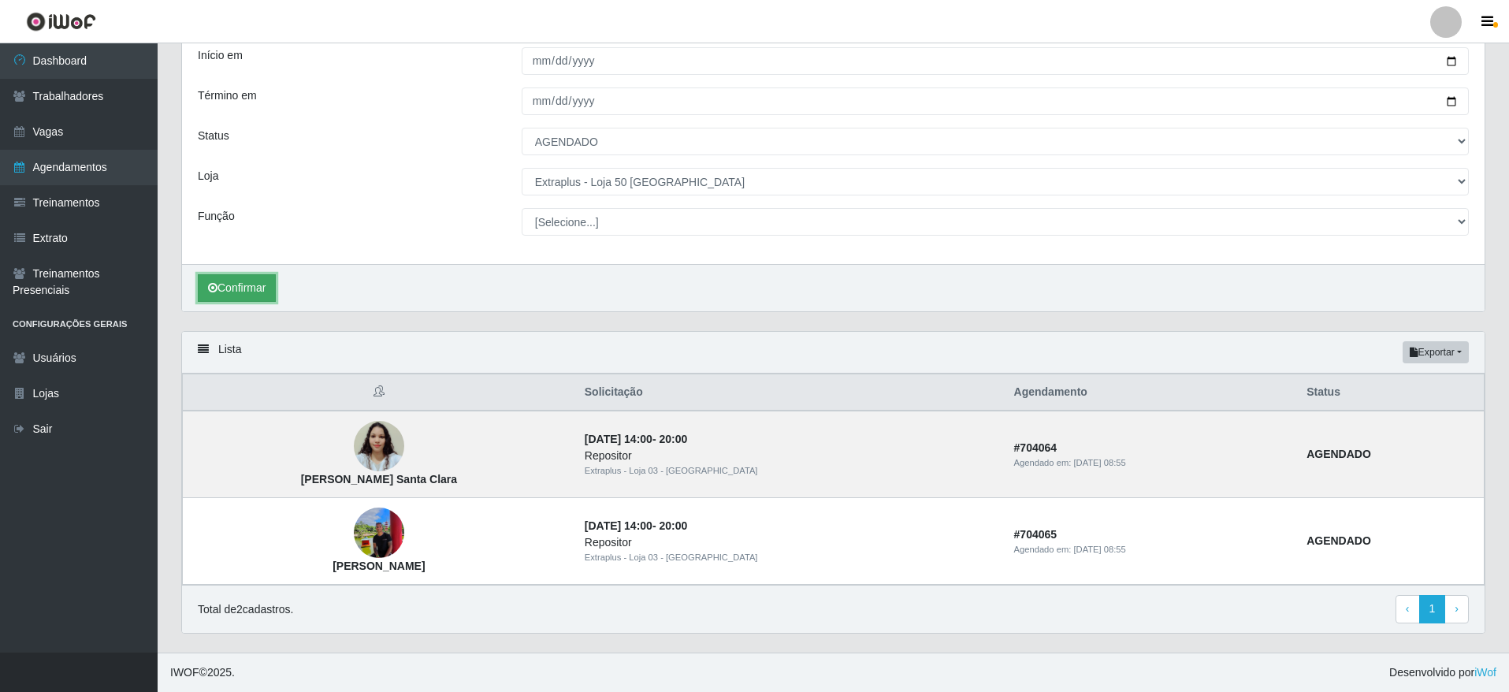
click at [263, 288] on button "Confirmar" at bounding box center [237, 288] width 78 height 28
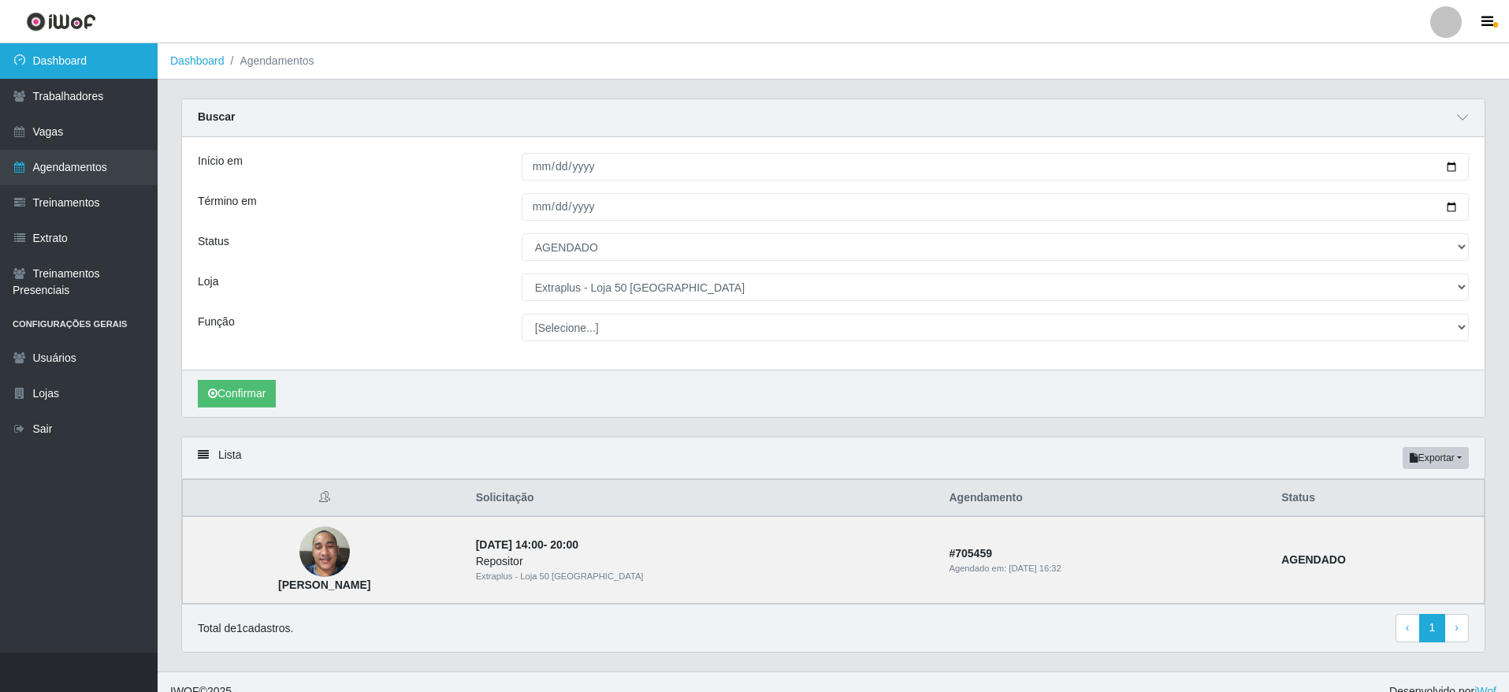
click at [87, 58] on link "Dashboard" at bounding box center [79, 60] width 158 height 35
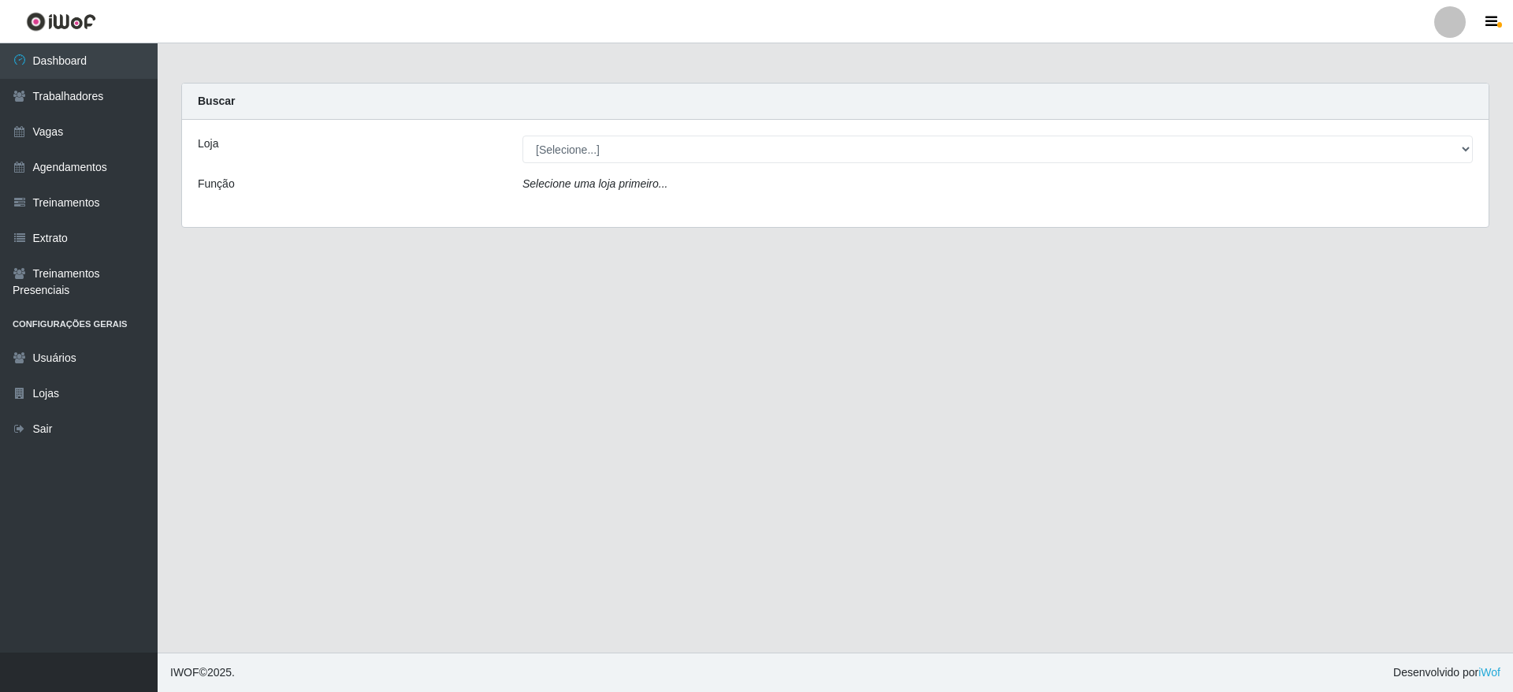
click at [665, 149] on select "[Selecione...] Atacado Vem - [GEOGRAPHIC_DATA] 30 Laranjeiras Velha Atacado Vem…" at bounding box center [997, 150] width 950 height 28
select select "436"
click at [522, 136] on select "[Selecione...] Atacado Vem - [GEOGRAPHIC_DATA] 30 Laranjeiras Velha Atacado Vem…" at bounding box center [997, 150] width 950 height 28
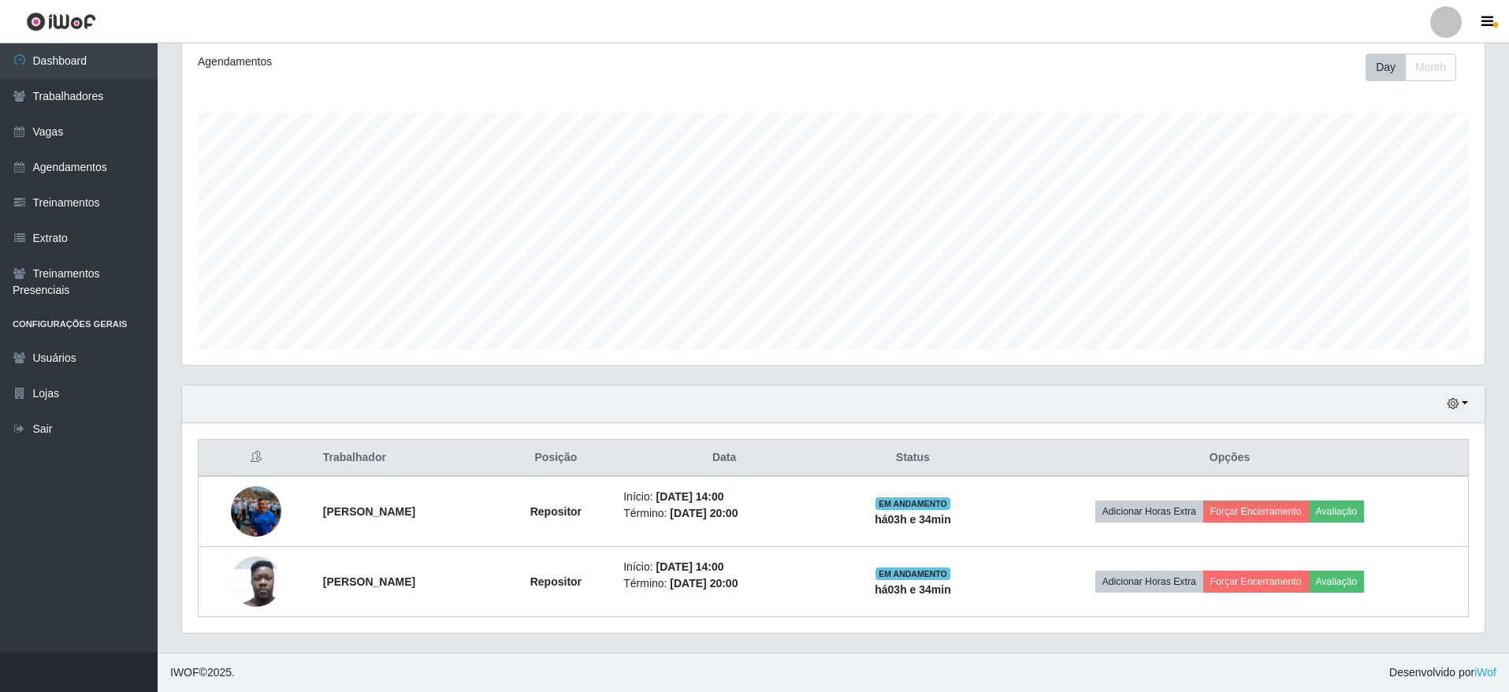
scroll to position [214, 0]
